Goal: Information Seeking & Learning: Learn about a topic

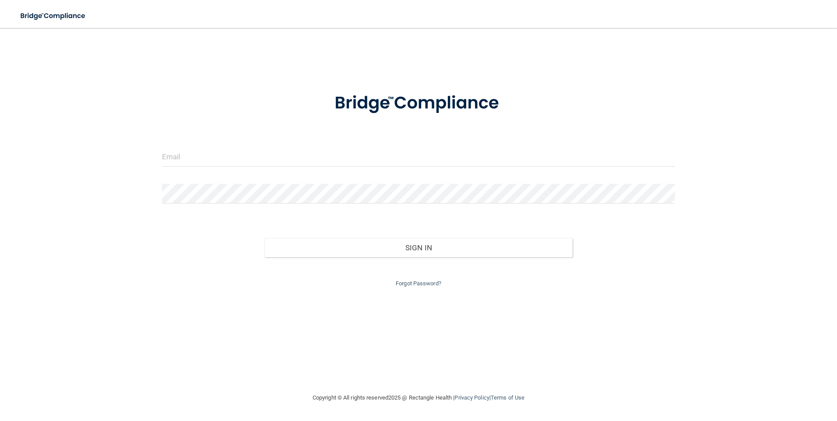
drag, startPoint x: 235, startPoint y: 145, endPoint x: 236, endPoint y: 151, distance: 5.4
click at [235, 145] on form "Invalid email/password. You don't have permission to access that page. Sign In …" at bounding box center [418, 185] width 513 height 208
click at [236, 155] on input "email" at bounding box center [418, 157] width 513 height 20
type input "[PERSON_NAME][EMAIL_ADDRESS][PERSON_NAME][DOMAIN_NAME]"
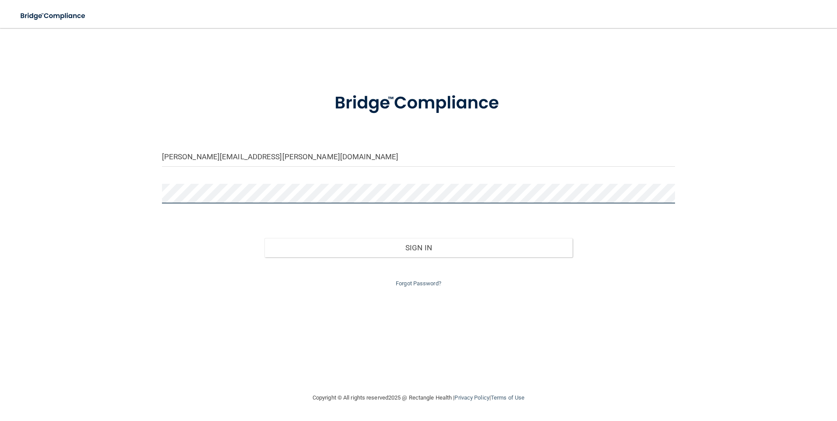
click at [264, 238] on button "Sign In" at bounding box center [418, 247] width 308 height 19
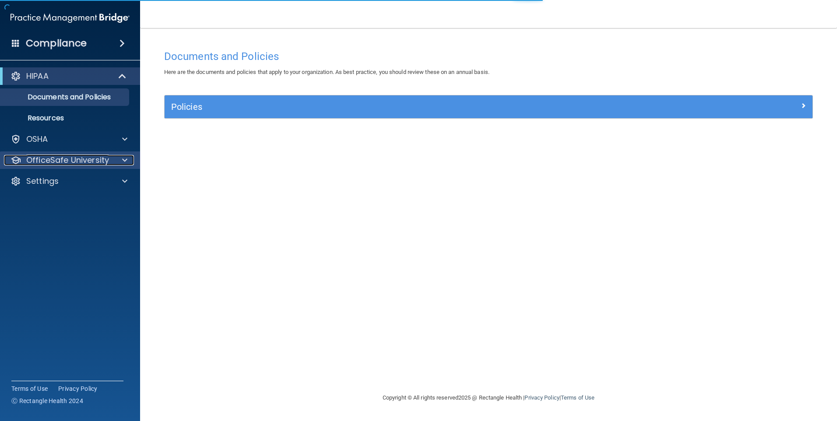
click at [106, 155] on p "OfficeSafe University" at bounding box center [67, 160] width 83 height 11
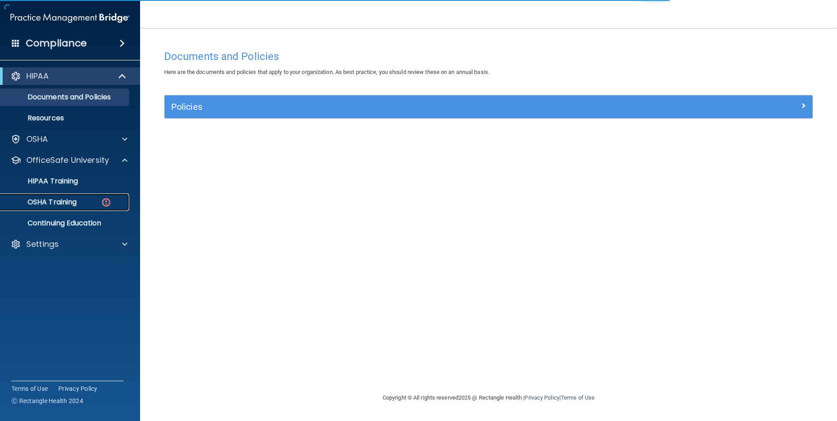
click at [107, 202] on img at bounding box center [106, 202] width 11 height 11
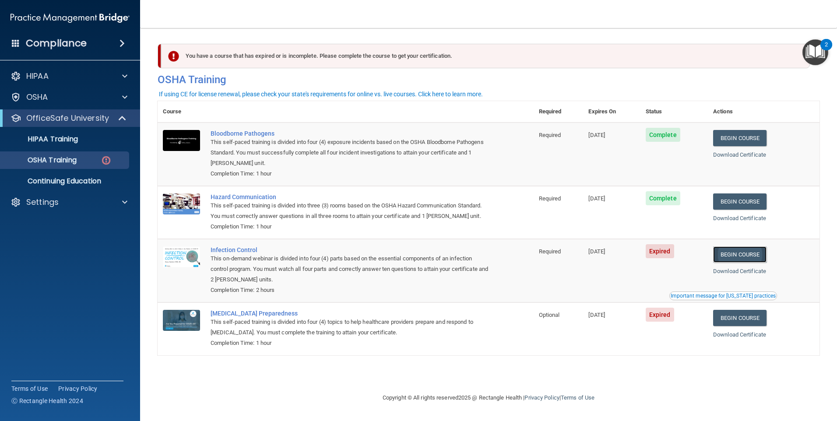
click at [437, 254] on link "Begin Course" at bounding box center [739, 254] width 53 height 16
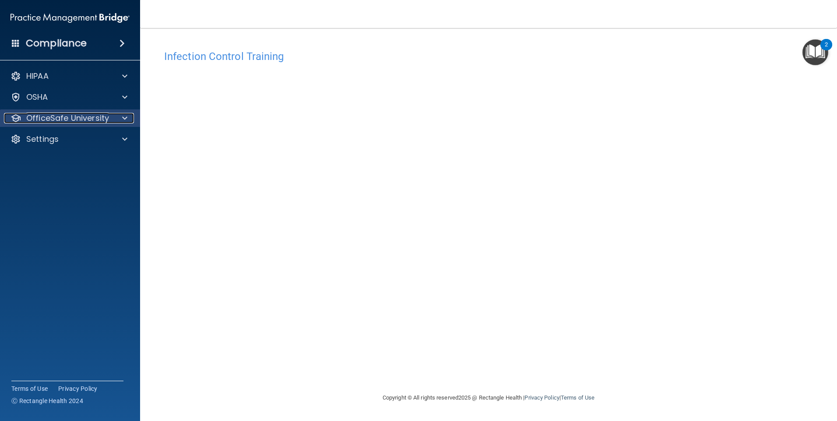
click at [103, 120] on p "OfficeSafe University" at bounding box center [67, 118] width 83 height 11
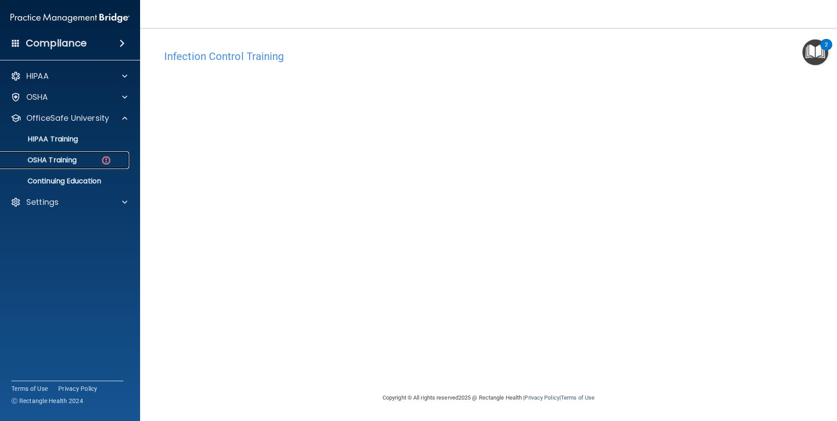
click at [114, 162] on div "OSHA Training" at bounding box center [65, 160] width 119 height 9
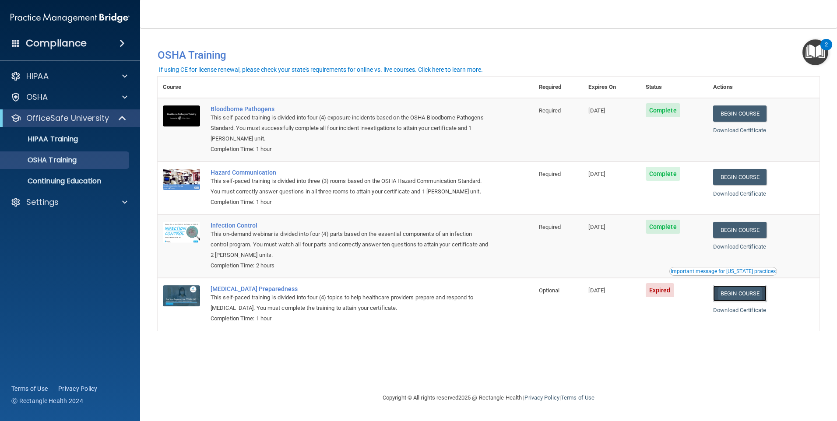
click at [749, 296] on link "Begin Course" at bounding box center [739, 293] width 53 height 16
click at [79, 158] on div "OSHA Training" at bounding box center [65, 160] width 119 height 9
click at [58, 140] on p "HIPAA Training" at bounding box center [42, 139] width 72 height 9
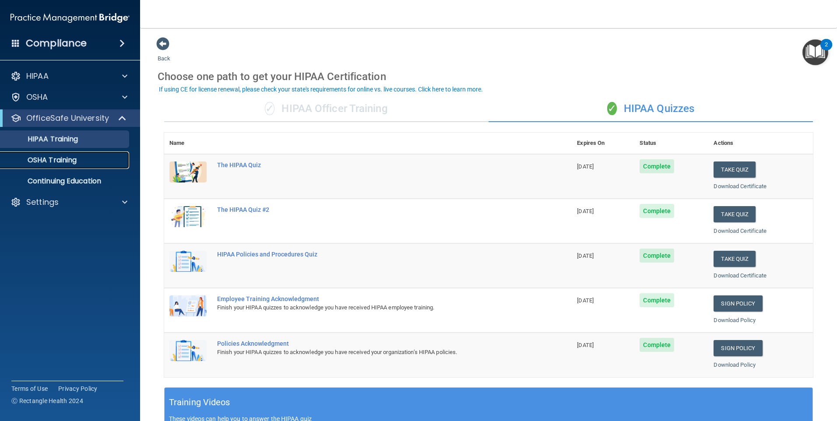
click at [46, 157] on p "OSHA Training" at bounding box center [41, 160] width 71 height 9
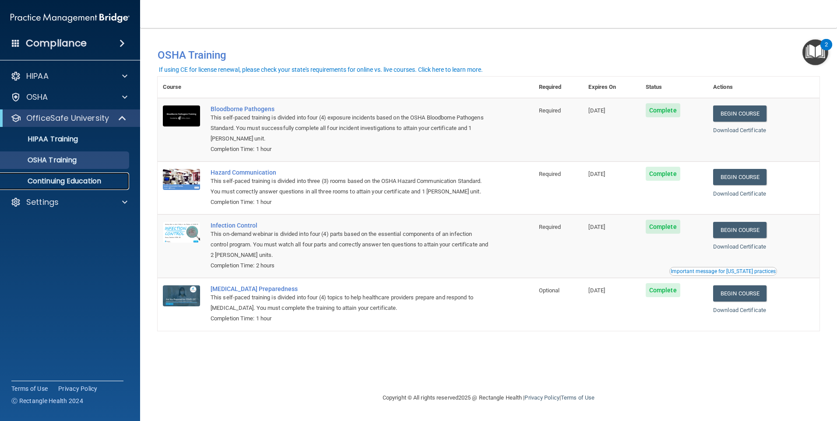
click at [72, 181] on p "Continuing Education" at bounding box center [65, 181] width 119 height 9
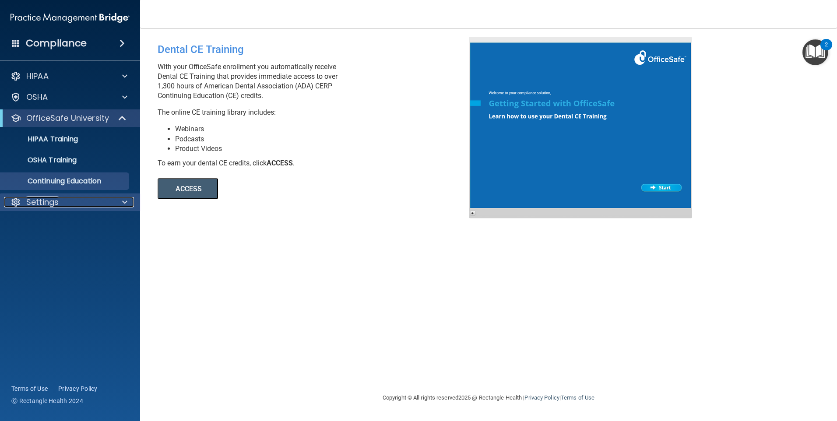
click at [96, 198] on div "Settings" at bounding box center [58, 202] width 109 height 11
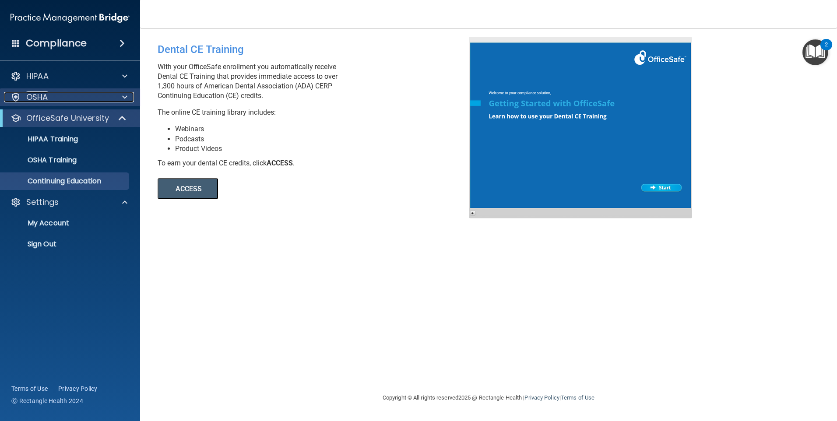
click at [128, 96] on div at bounding box center [123, 97] width 22 height 11
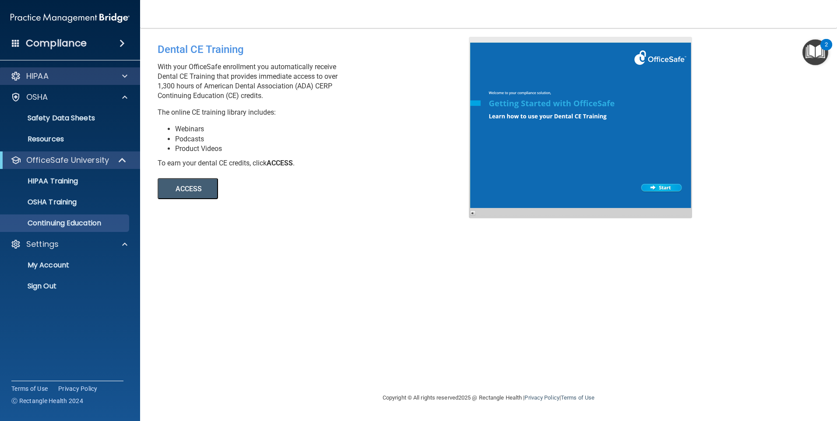
click at [128, 81] on div "HIPAA" at bounding box center [70, 76] width 140 height 18
click at [123, 74] on span at bounding box center [124, 76] width 5 height 11
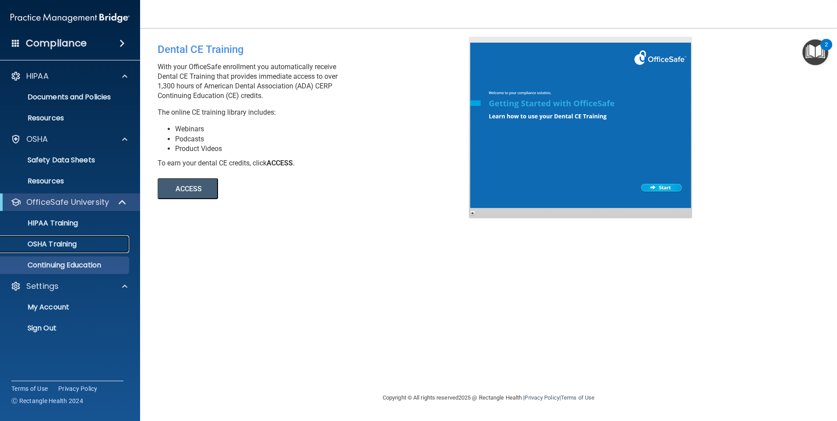
click at [74, 245] on p "OSHA Training" at bounding box center [41, 244] width 71 height 9
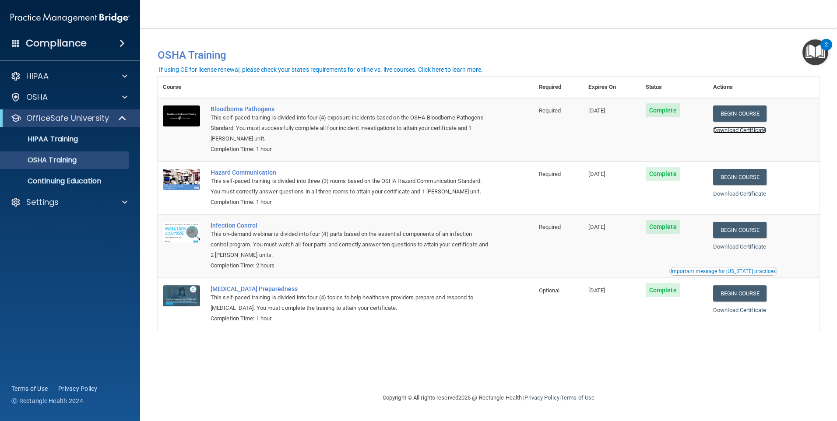
click at [750, 132] on link "Download Certificate" at bounding box center [739, 130] width 53 height 7
click at [252, 107] on div "Bloodborne Pathogens" at bounding box center [349, 108] width 279 height 7
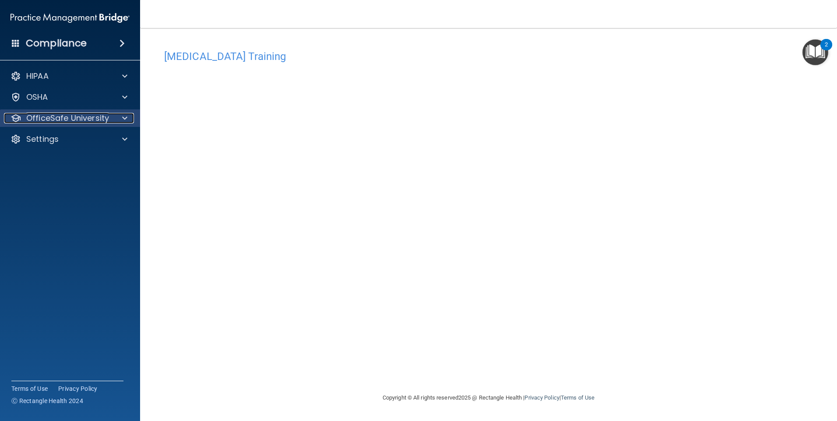
click at [125, 113] on span at bounding box center [124, 118] width 5 height 11
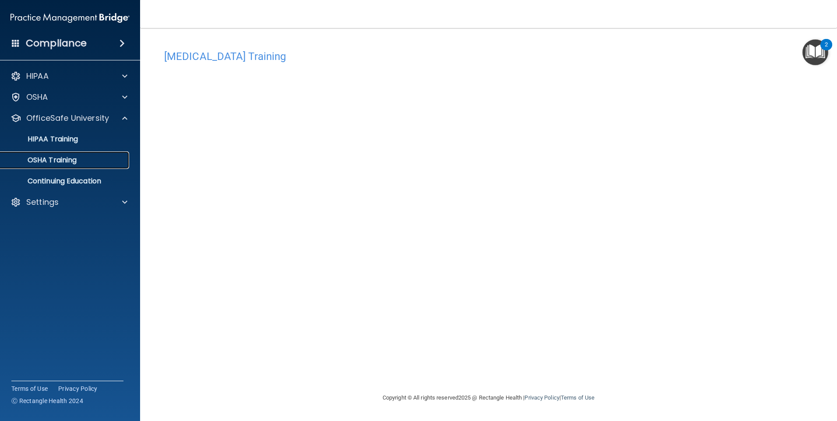
click at [100, 154] on link "OSHA Training" at bounding box center [60, 160] width 138 height 18
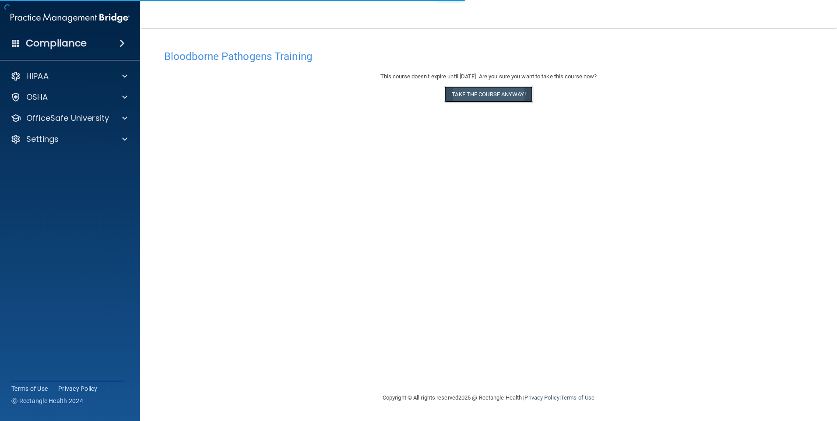
click at [496, 95] on button "Take the course anyway!" at bounding box center [488, 94] width 88 height 16
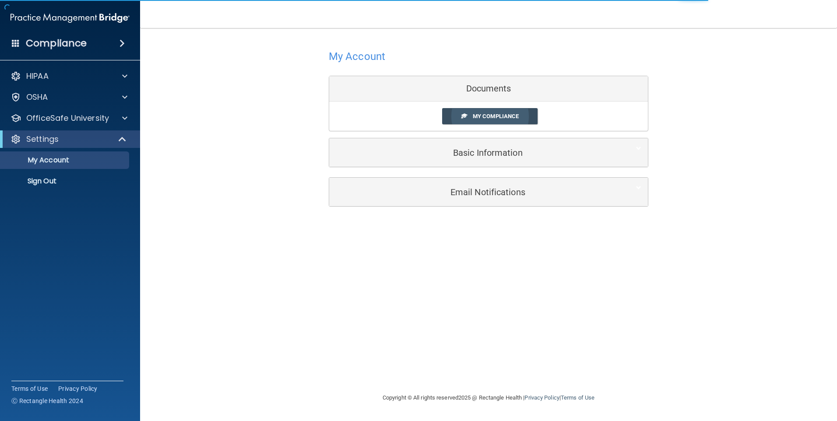
click at [524, 112] on link "My Compliance" at bounding box center [490, 116] width 96 height 16
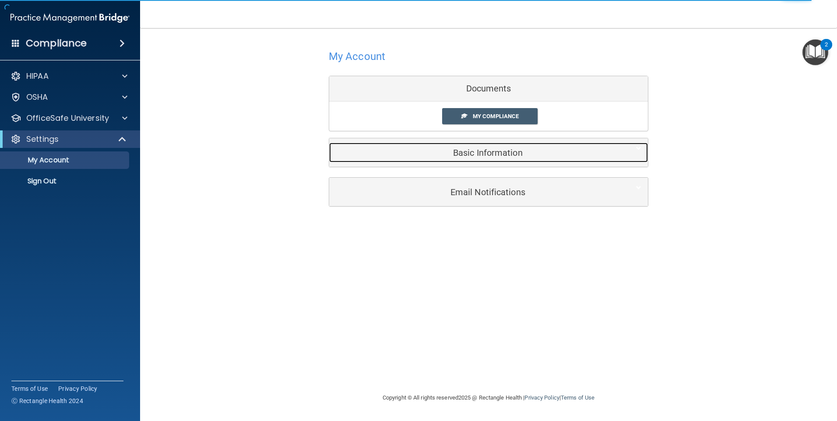
click at [540, 145] on div "Basic Information" at bounding box center [475, 153] width 292 height 20
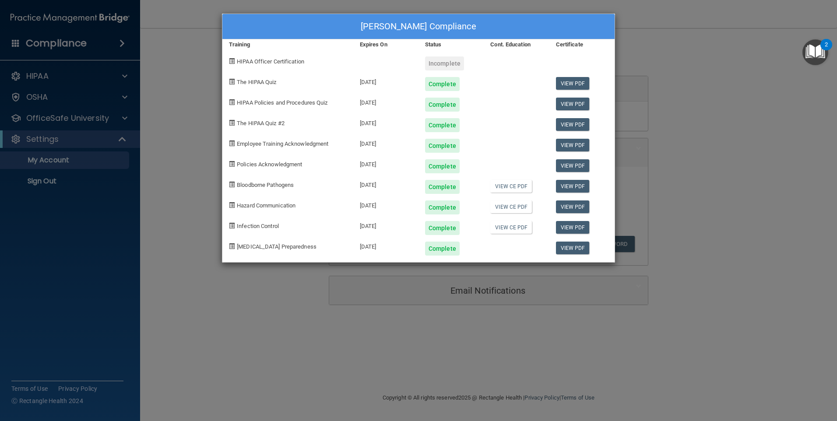
click at [706, 157] on div "Simone Diez's Compliance Training Expires On Status Cont. Education Certificate…" at bounding box center [418, 210] width 837 height 421
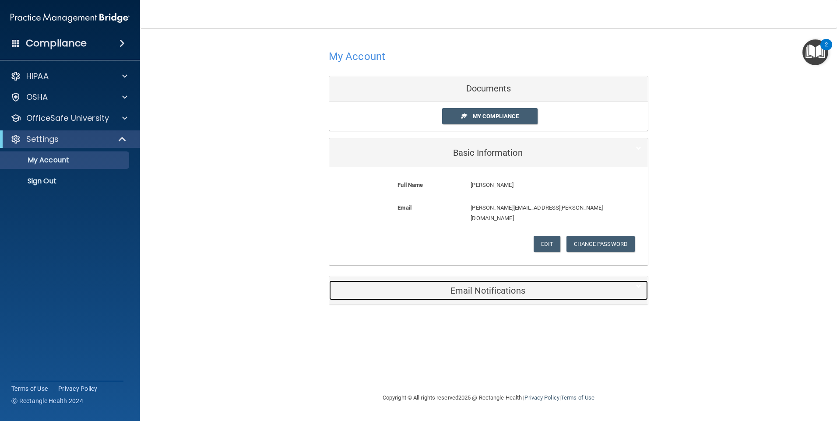
click at [485, 286] on h5 "Email Notifications" at bounding box center [475, 291] width 279 height 10
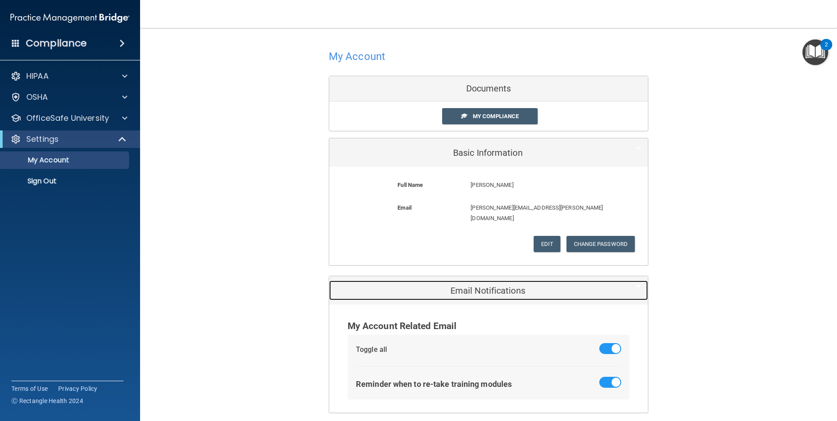
click at [485, 286] on h5 "Email Notifications" at bounding box center [475, 291] width 279 height 10
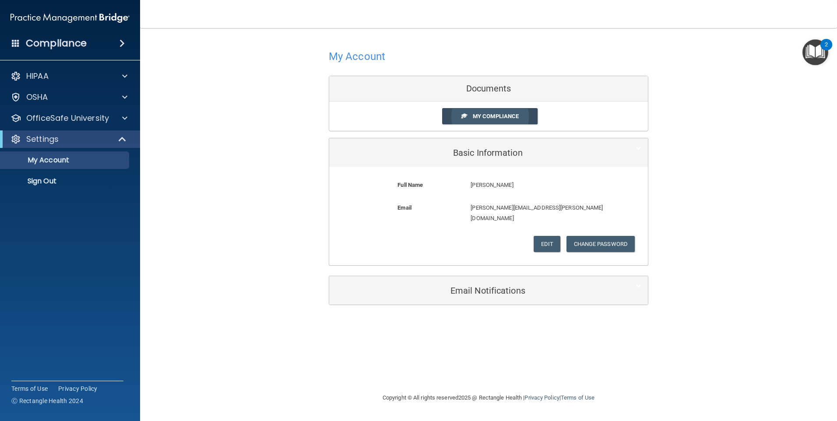
click at [502, 117] on span "My Compliance" at bounding box center [496, 116] width 46 height 7
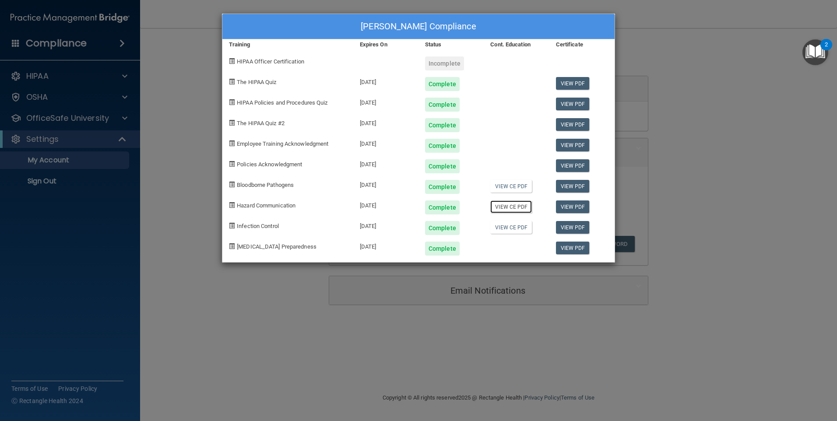
click at [523, 202] on link "View CE PDF" at bounding box center [511, 206] width 42 height 13
click at [521, 227] on link "View CE PDF" at bounding box center [511, 227] width 42 height 13
